Goal: Task Accomplishment & Management: Use online tool/utility

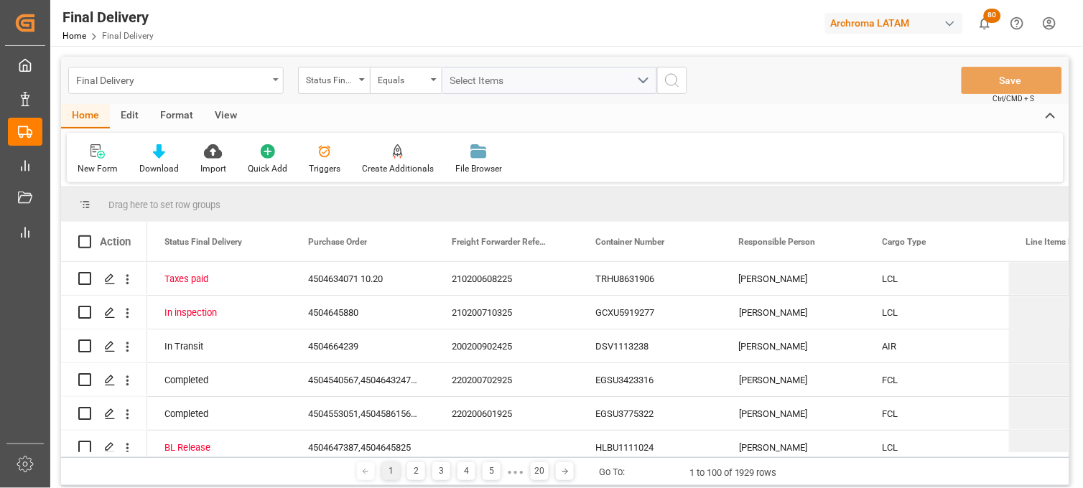
click at [209, 78] on div "Final Delivery" at bounding box center [172, 79] width 192 height 18
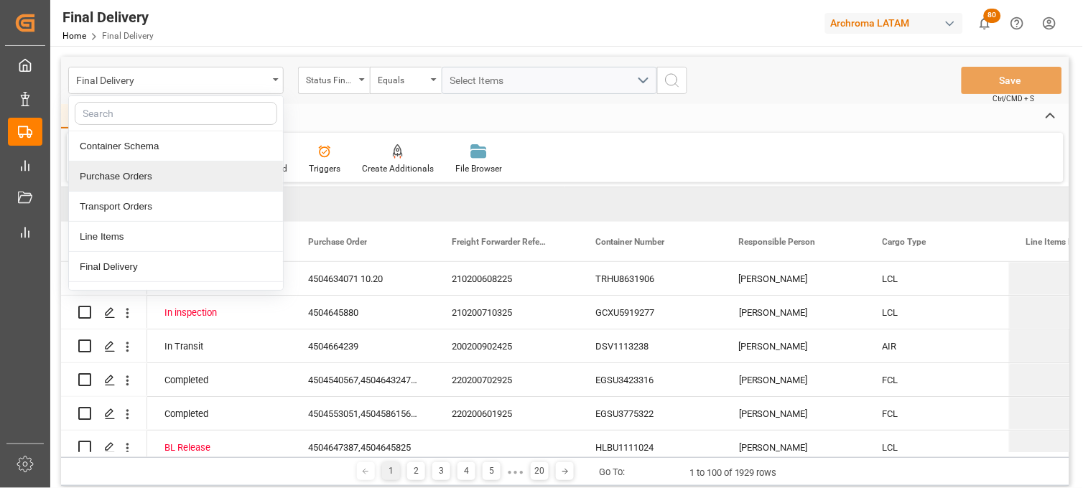
click at [205, 184] on div "Purchase Orders" at bounding box center [176, 177] width 214 height 30
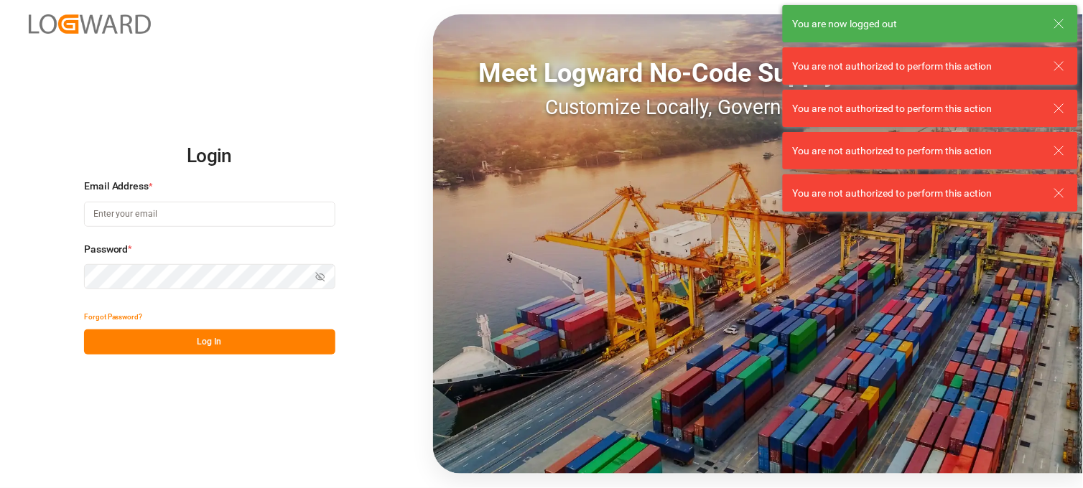
type input "[PERSON_NAME][EMAIL_ADDRESS][PERSON_NAME][DOMAIN_NAME]"
click at [279, 353] on button "Log In" at bounding box center [209, 342] width 251 height 25
